Goal: Task Accomplishment & Management: Complete application form

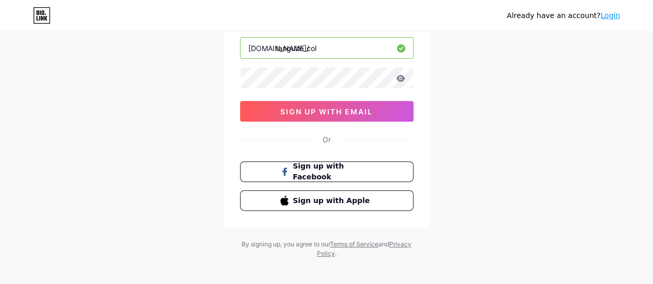
scroll to position [52, 0]
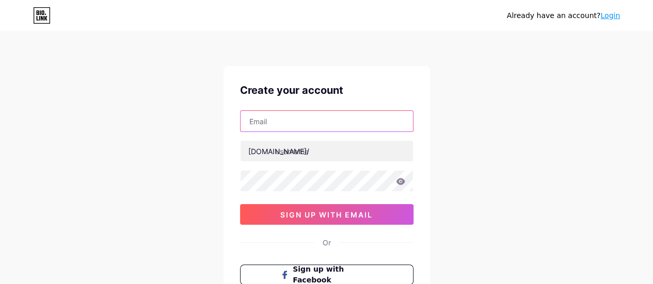
click at [333, 122] on input "text" at bounding box center [327, 121] width 172 height 21
type input "tanguitocol@gmail.com"
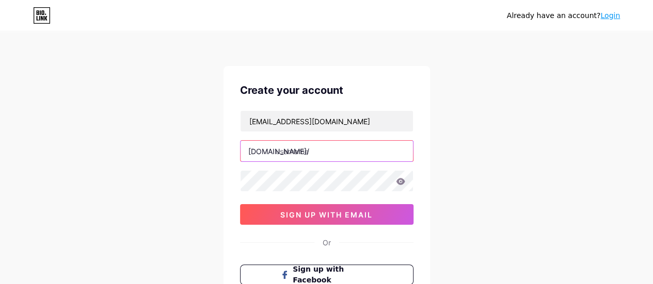
click at [317, 147] on input "text" at bounding box center [327, 151] width 172 height 21
type input "tanguito_col"
click at [613, 19] on link "Login" at bounding box center [610, 15] width 20 height 8
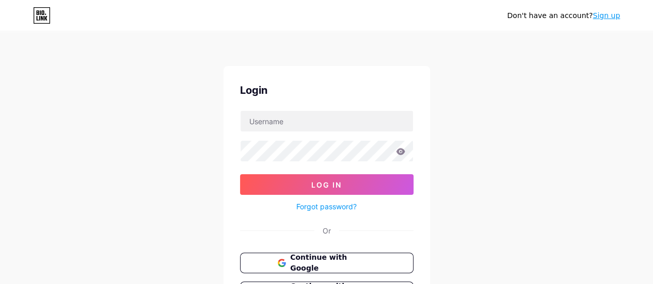
scroll to position [52, 0]
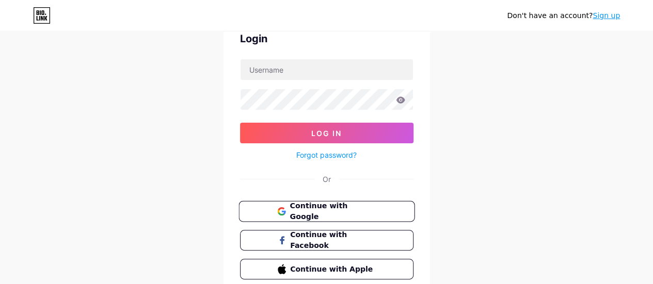
click at [321, 208] on span "Continue with Google" at bounding box center [333, 212] width 86 height 22
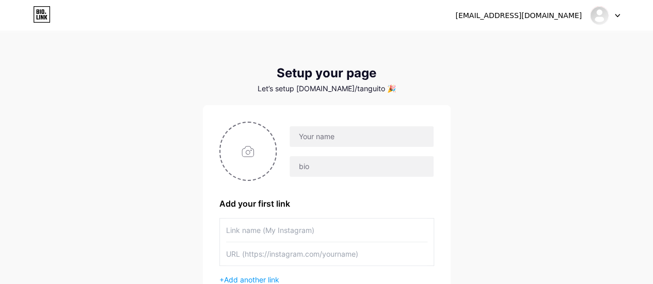
scroll to position [52, 0]
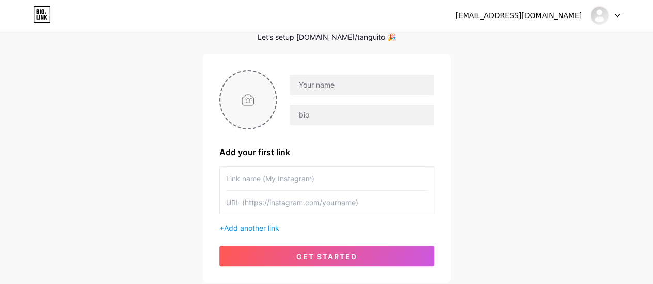
click at [256, 103] on input "file" at bounding box center [248, 99] width 56 height 57
type input "C:\fakepath\logo.jpg"
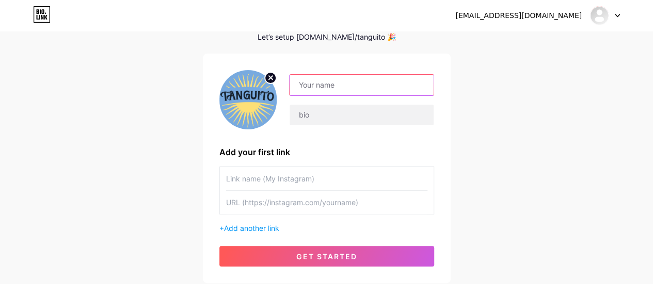
click at [364, 77] on input "text" at bounding box center [361, 85] width 143 height 21
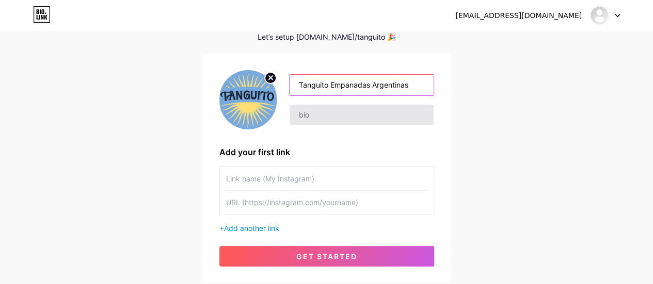
type input "Tanguito Empanadas Argentinas"
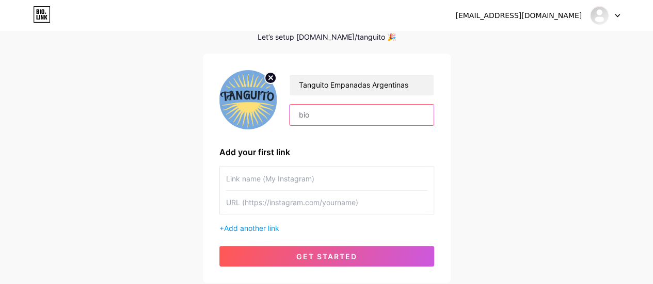
click at [359, 114] on input "text" at bounding box center [361, 115] width 143 height 21
type input "Empanadas,pizzas y alfajores argentinos"
click at [349, 188] on input "text" at bounding box center [326, 178] width 201 height 23
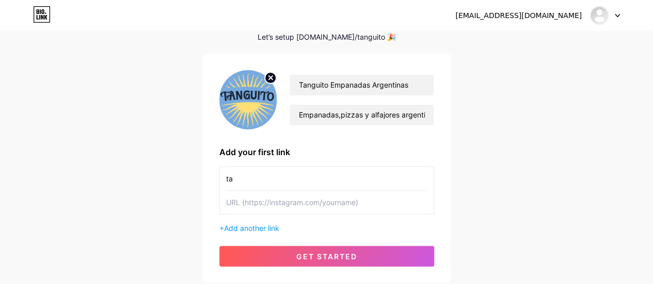
type input "t"
type input "TA"
